Goal: Information Seeking & Learning: Understand process/instructions

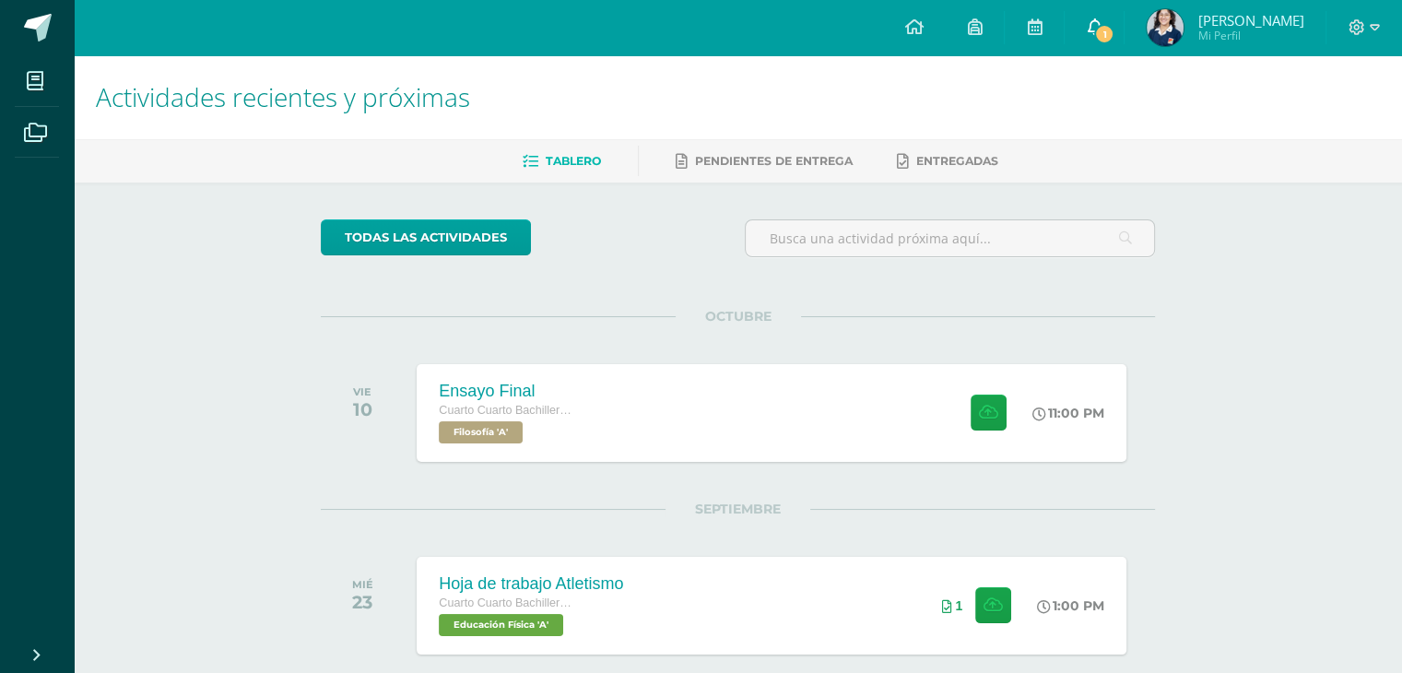
click at [1101, 29] on icon at bounding box center [1094, 26] width 15 height 17
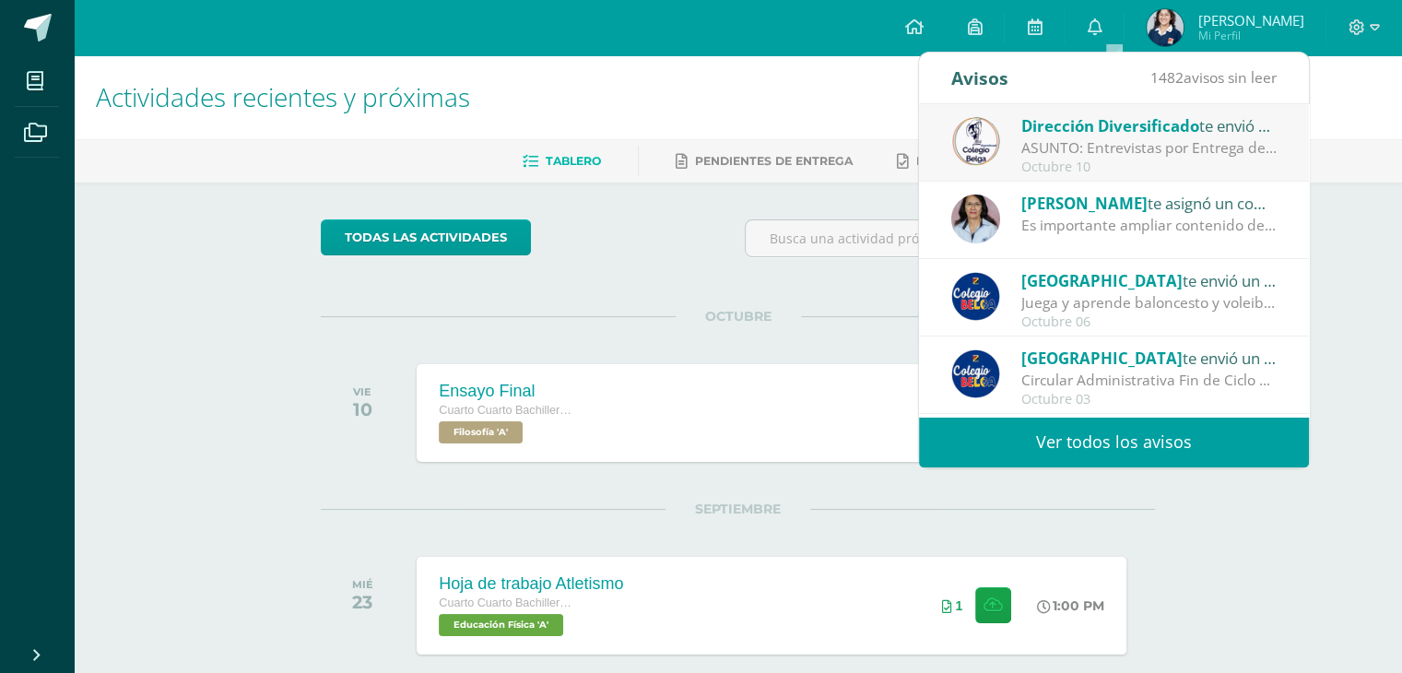
click at [1206, 233] on div "Es importante ampliar contenido del trabajo, sobre todo en la secuencia históri…" at bounding box center [1149, 225] width 256 height 21
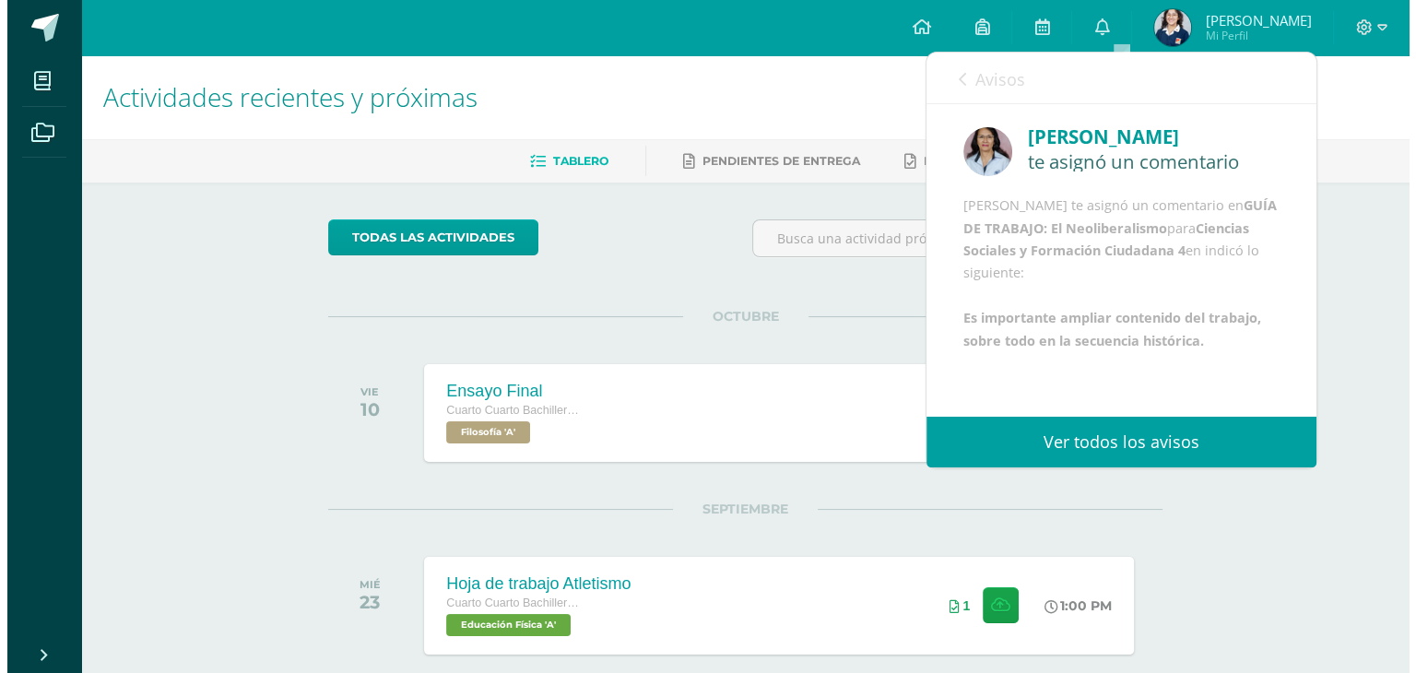
scroll to position [86, 0]
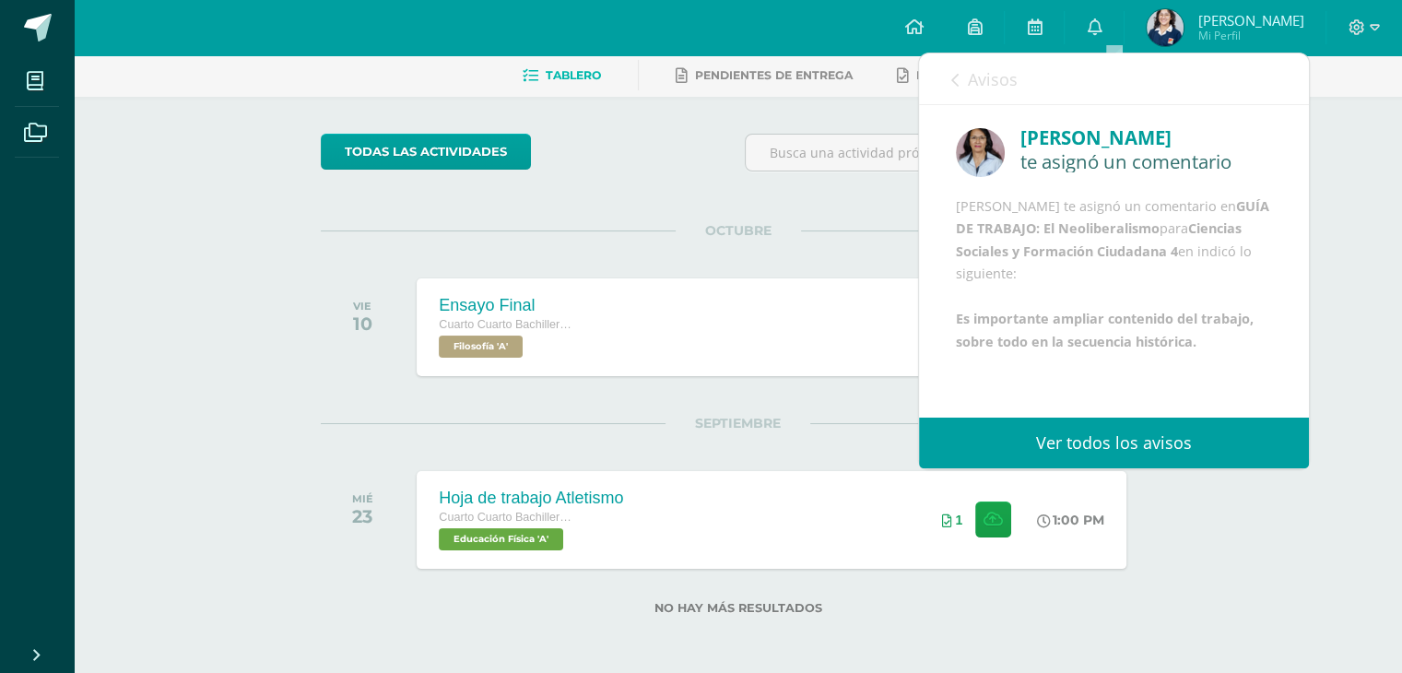
click at [973, 71] on span "Avisos" at bounding box center [993, 79] width 50 height 22
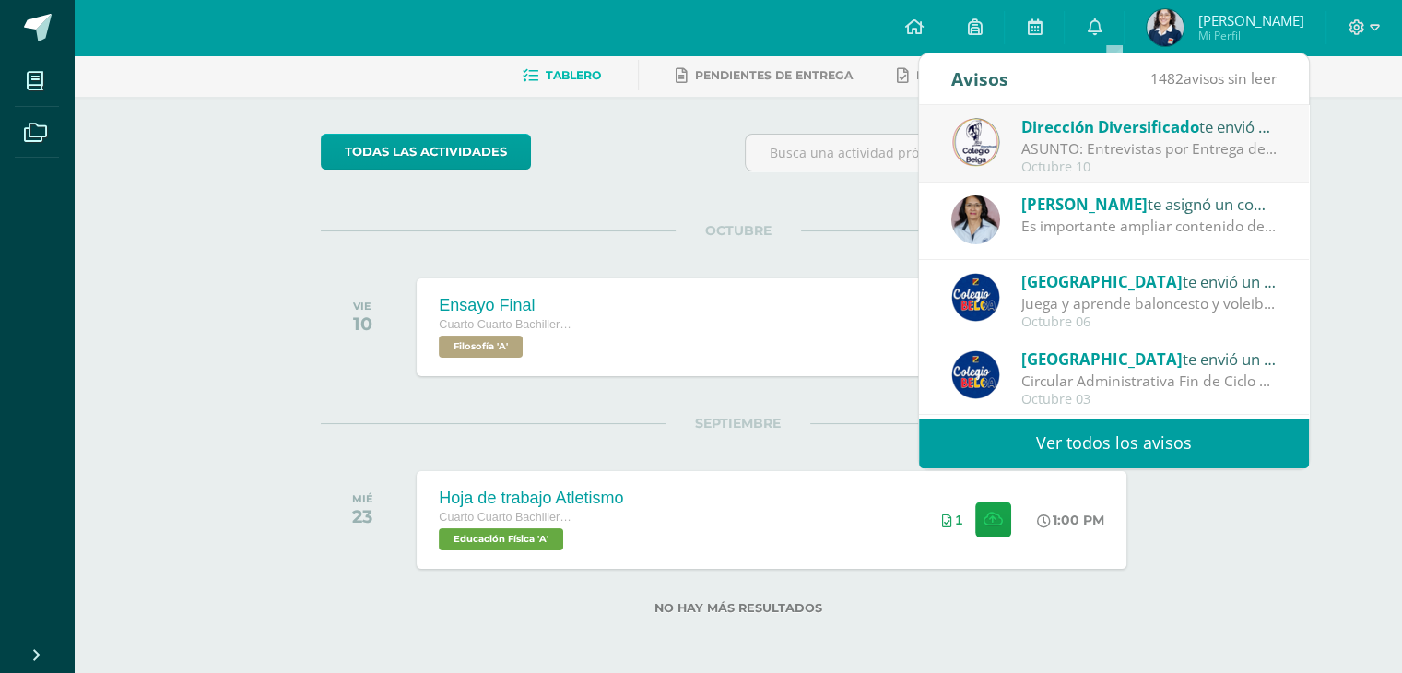
click at [720, 220] on div "todas las Actividades No tienes actividades Échale un vistazo a los demás perío…" at bounding box center [738, 385] width 908 height 577
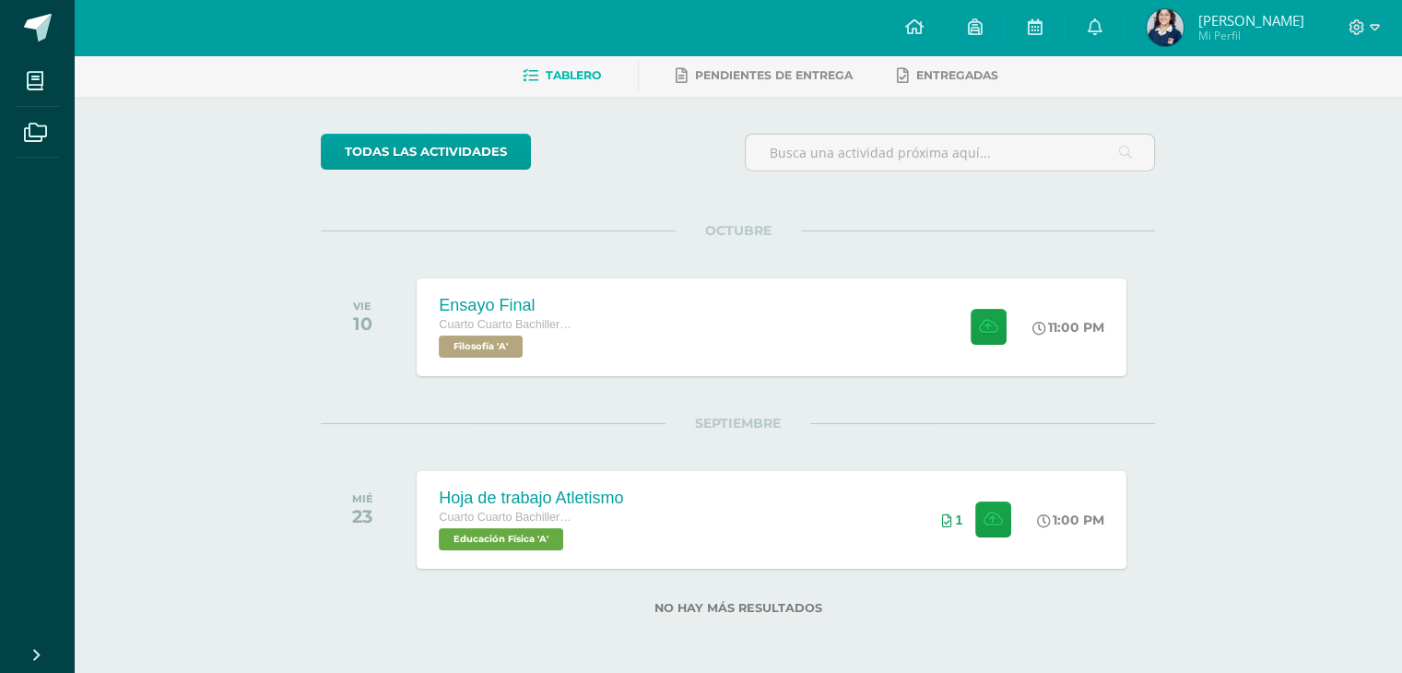
click at [854, 222] on div "todas las Actividades No tienes actividades Échale un vistazo a los demás perío…" at bounding box center [738, 385] width 908 height 577
click at [724, 360] on div "Ensayo Final Cuarto Cuarto Bachillerato en Ciencias y Letras Filosofía 'A' 11:0…" at bounding box center [772, 326] width 716 height 99
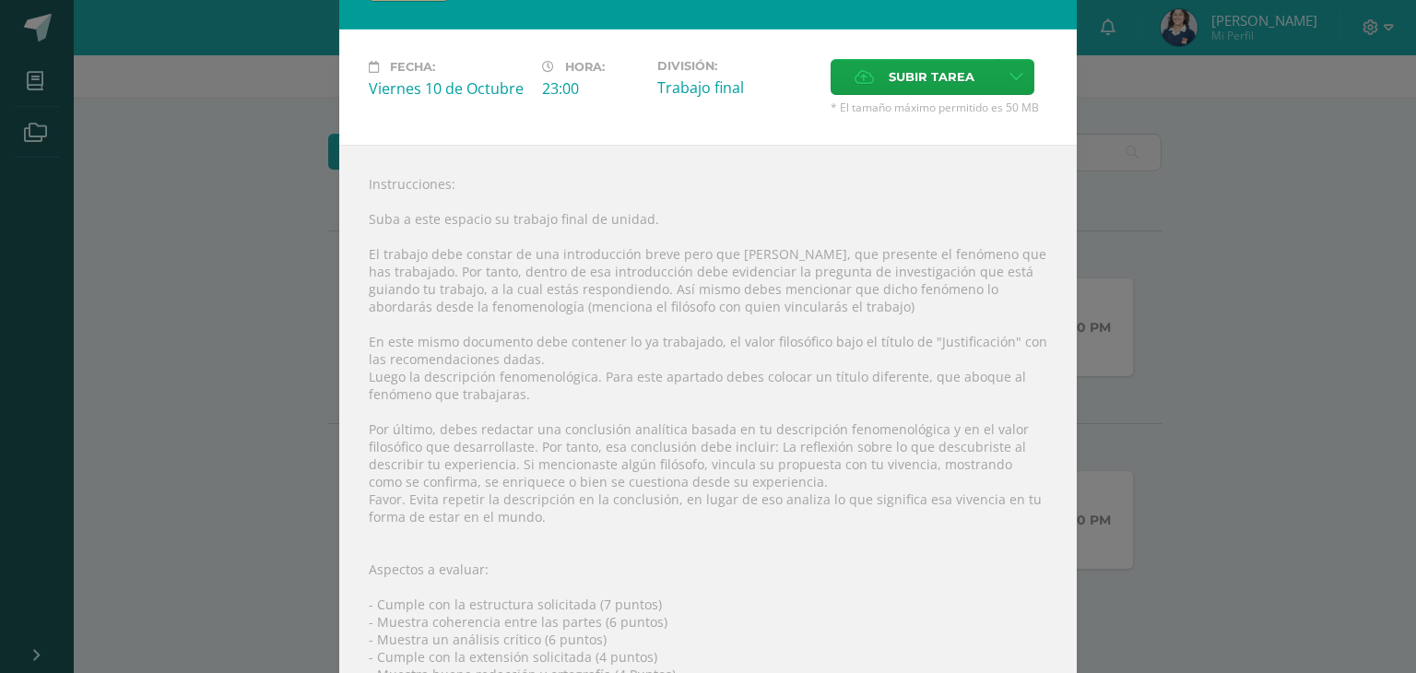
scroll to position [79, 0]
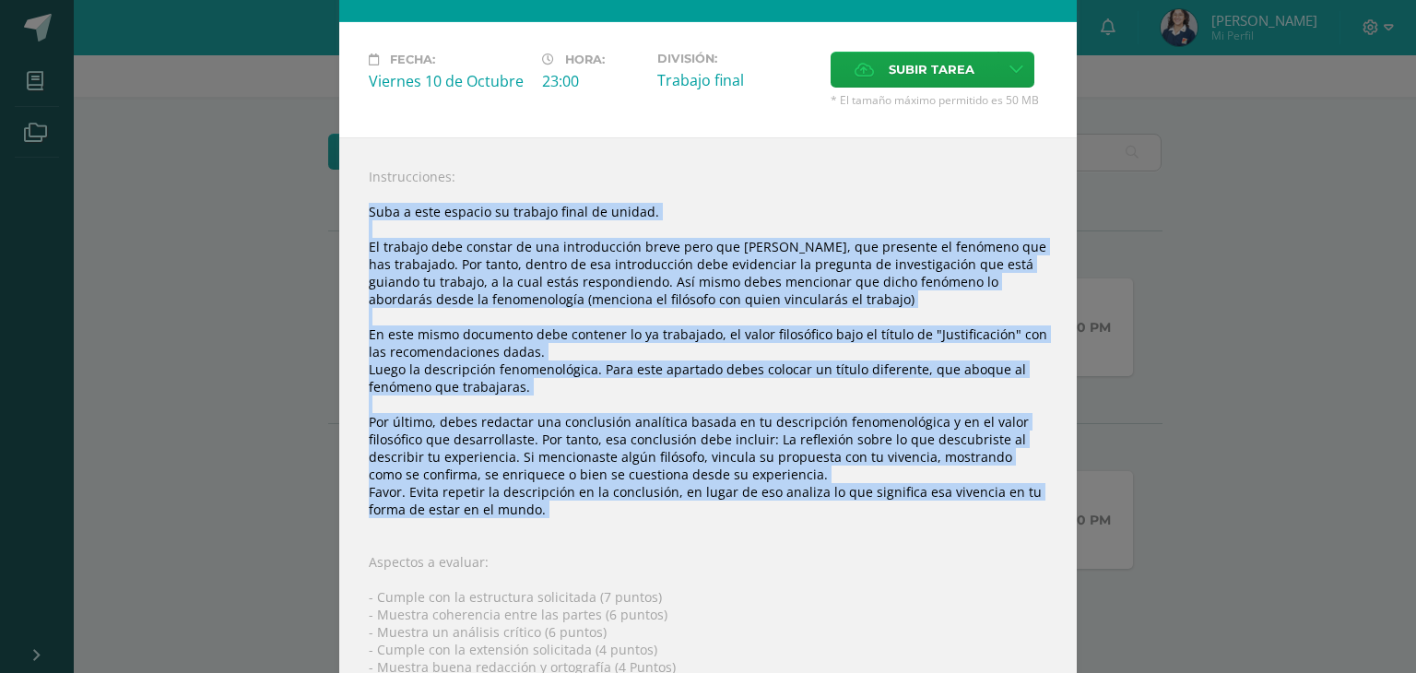
drag, startPoint x: 359, startPoint y: 207, endPoint x: 752, endPoint y: 525, distance: 505.2
click at [752, 525] on div "Instrucciones: Suba a este espacio su trabajo final de unidad. El trabajo debe …" at bounding box center [707, 484] width 737 height 694
copy div "Lore i dolo sitamet co adipisc elits do eiusmo. Te incidid utla etdolor ma ali …"
